Goal: Navigation & Orientation: Find specific page/section

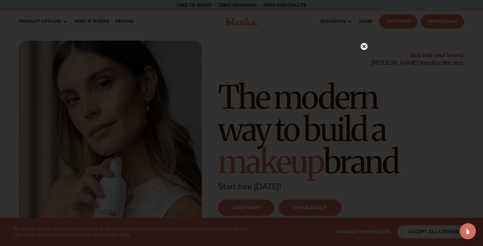
click at [363, 44] on circle at bounding box center [363, 46] width 7 height 7
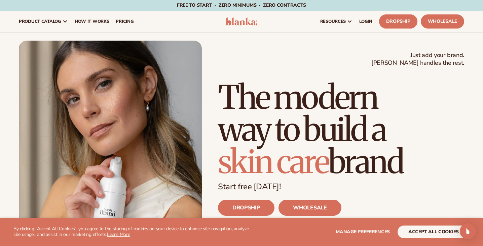
click at [404, 23] on link "Dropship" at bounding box center [398, 21] width 38 height 14
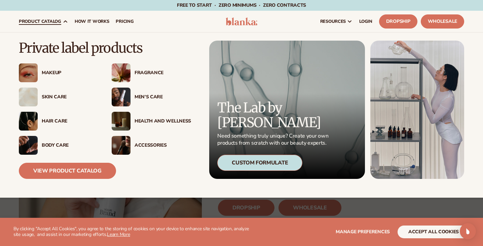
click at [146, 99] on div "Men’s Care" at bounding box center [162, 97] width 56 height 6
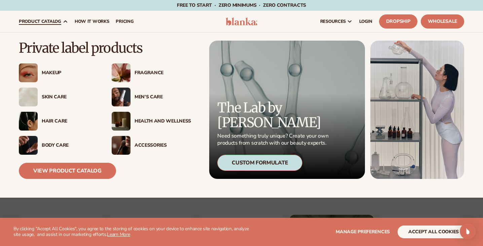
click at [145, 95] on div "Men’s Care" at bounding box center [162, 97] width 56 height 6
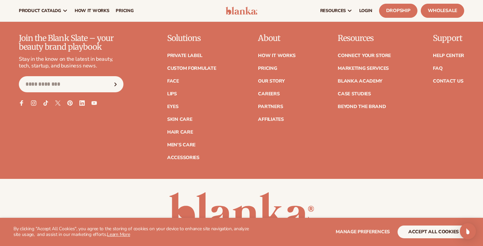
scroll to position [2225, 0]
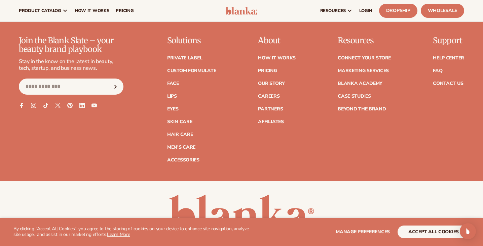
click at [181, 145] on link "Men's Care" at bounding box center [181, 147] width 28 height 5
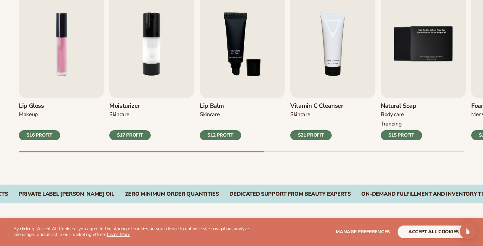
scroll to position [247, 0]
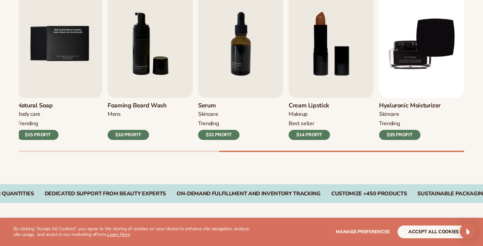
click at [410, 151] on div at bounding box center [241, 151] width 445 height 1
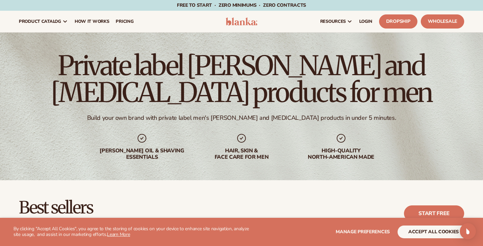
scroll to position [0, 0]
click at [390, 23] on link "Dropship" at bounding box center [398, 21] width 38 height 14
